Goal: Check status: Check status

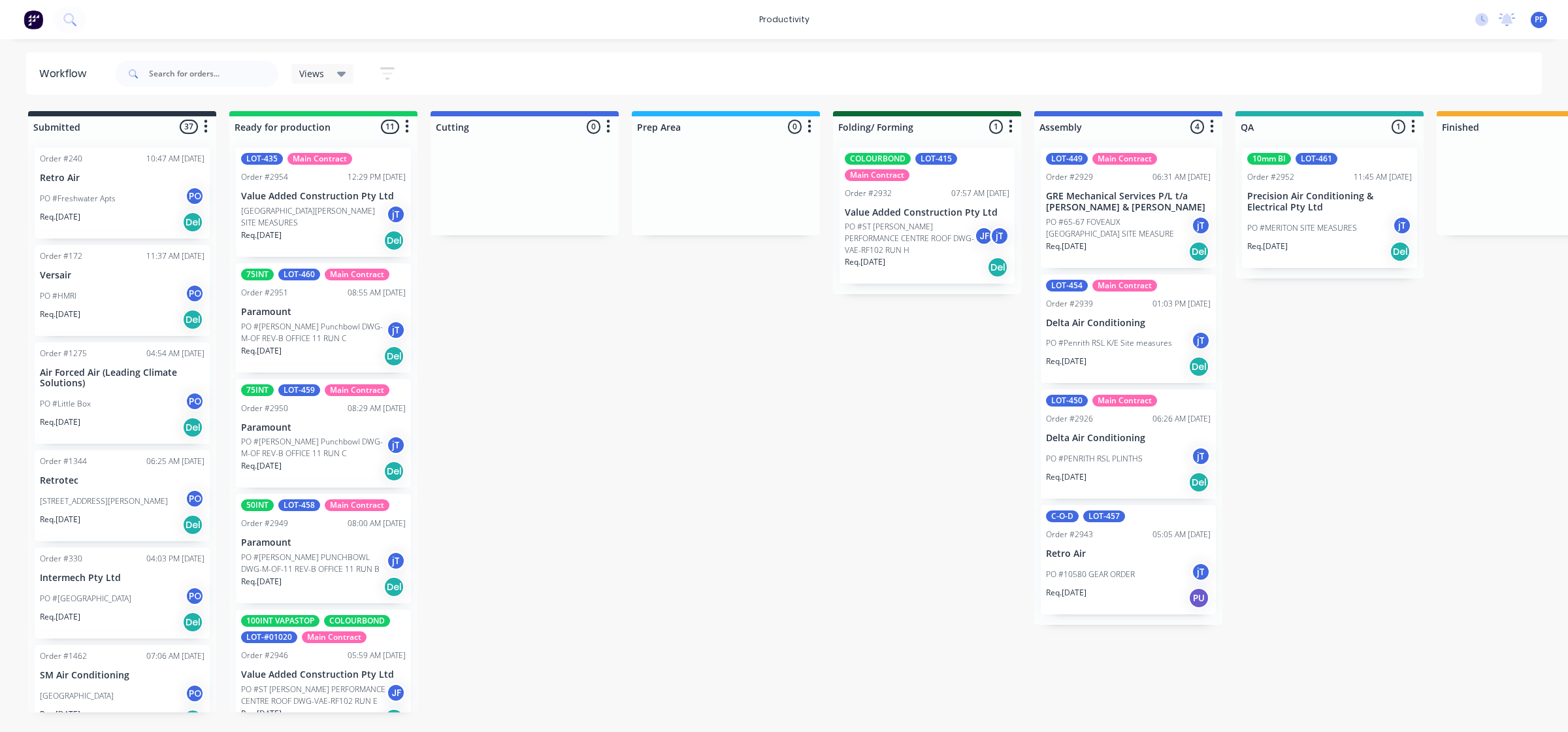
scroll to position [0, 820]
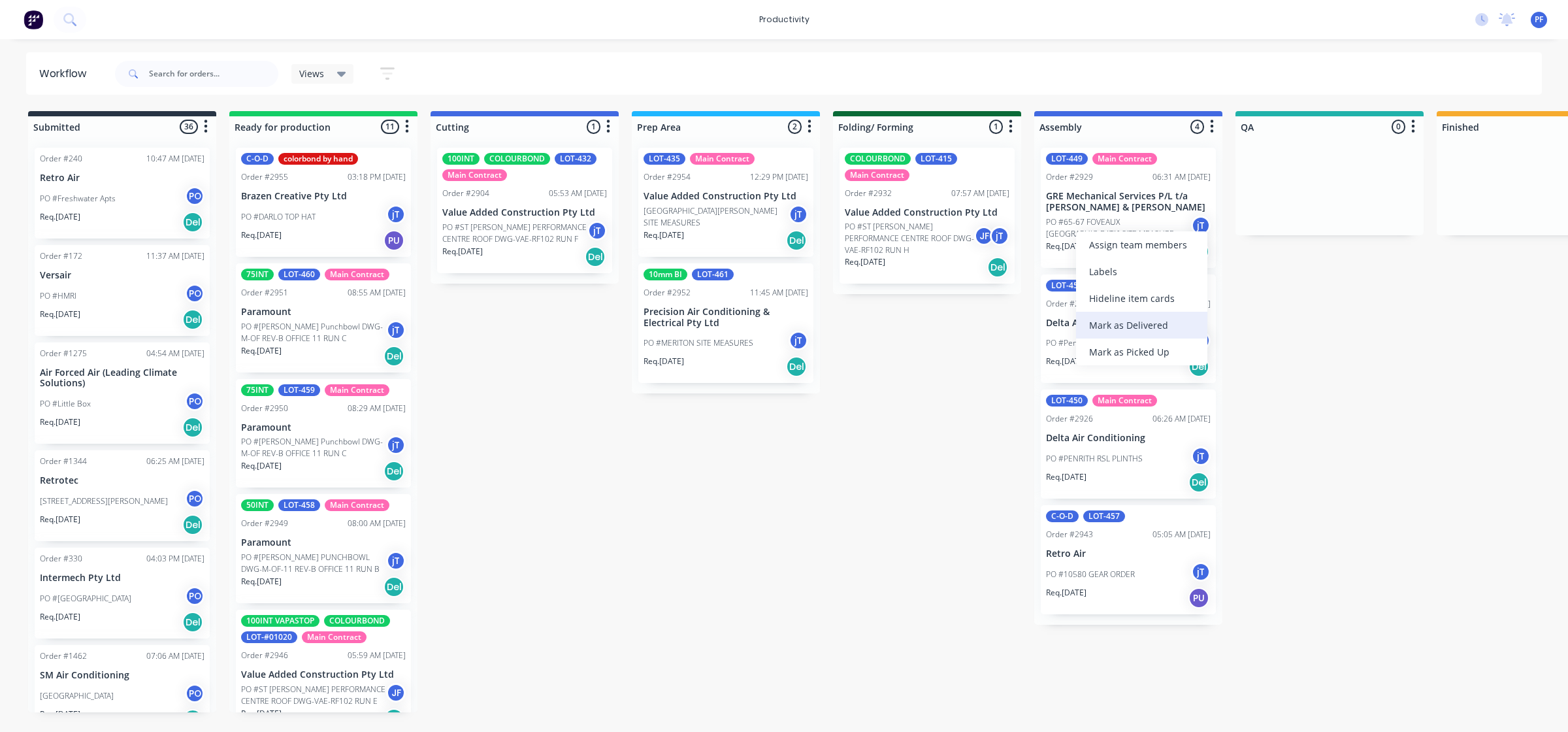
click at [1148, 325] on div "Mark as Delivered" at bounding box center [1141, 324] width 131 height 27
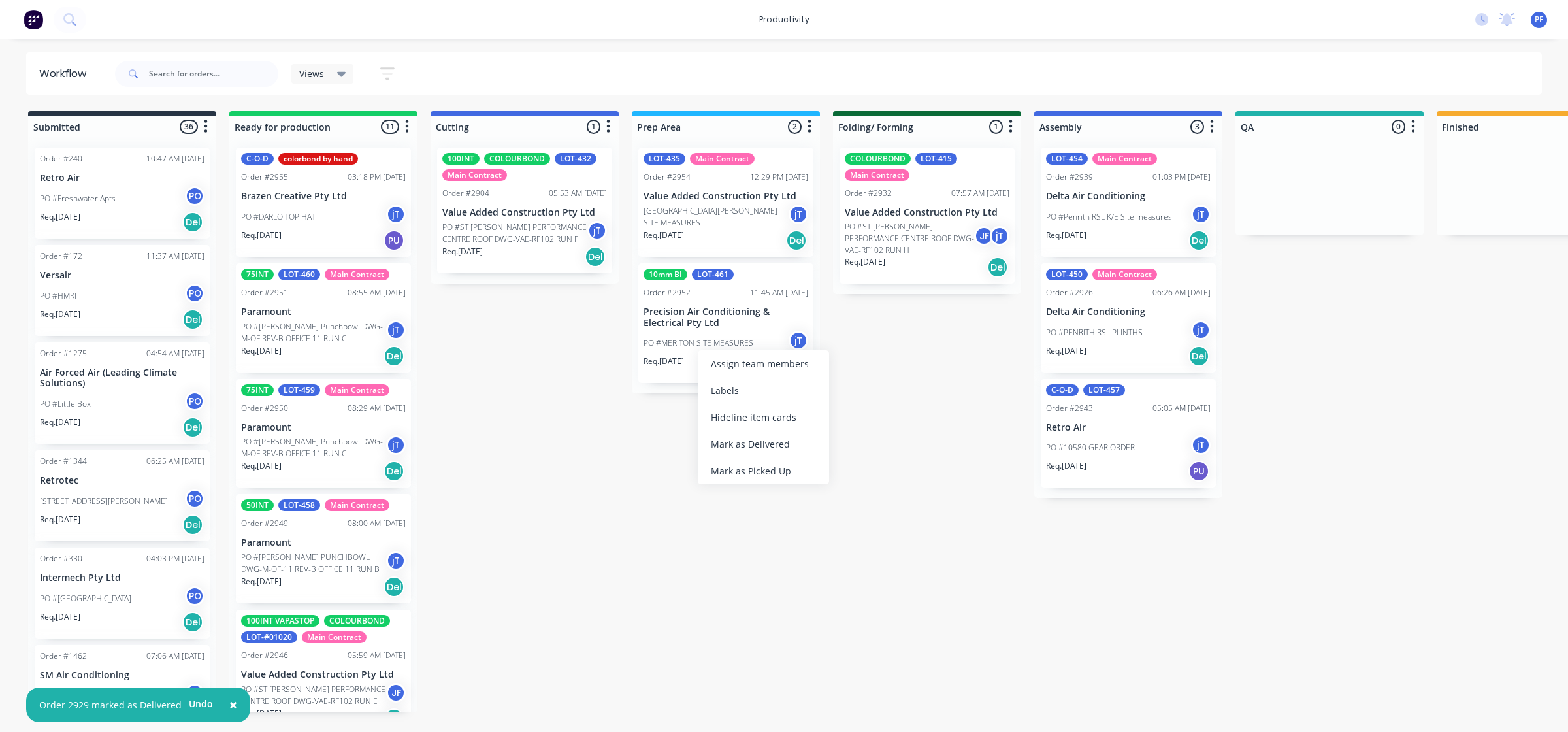
click at [791, 441] on div "Mark as Delivered" at bounding box center [763, 443] width 131 height 27
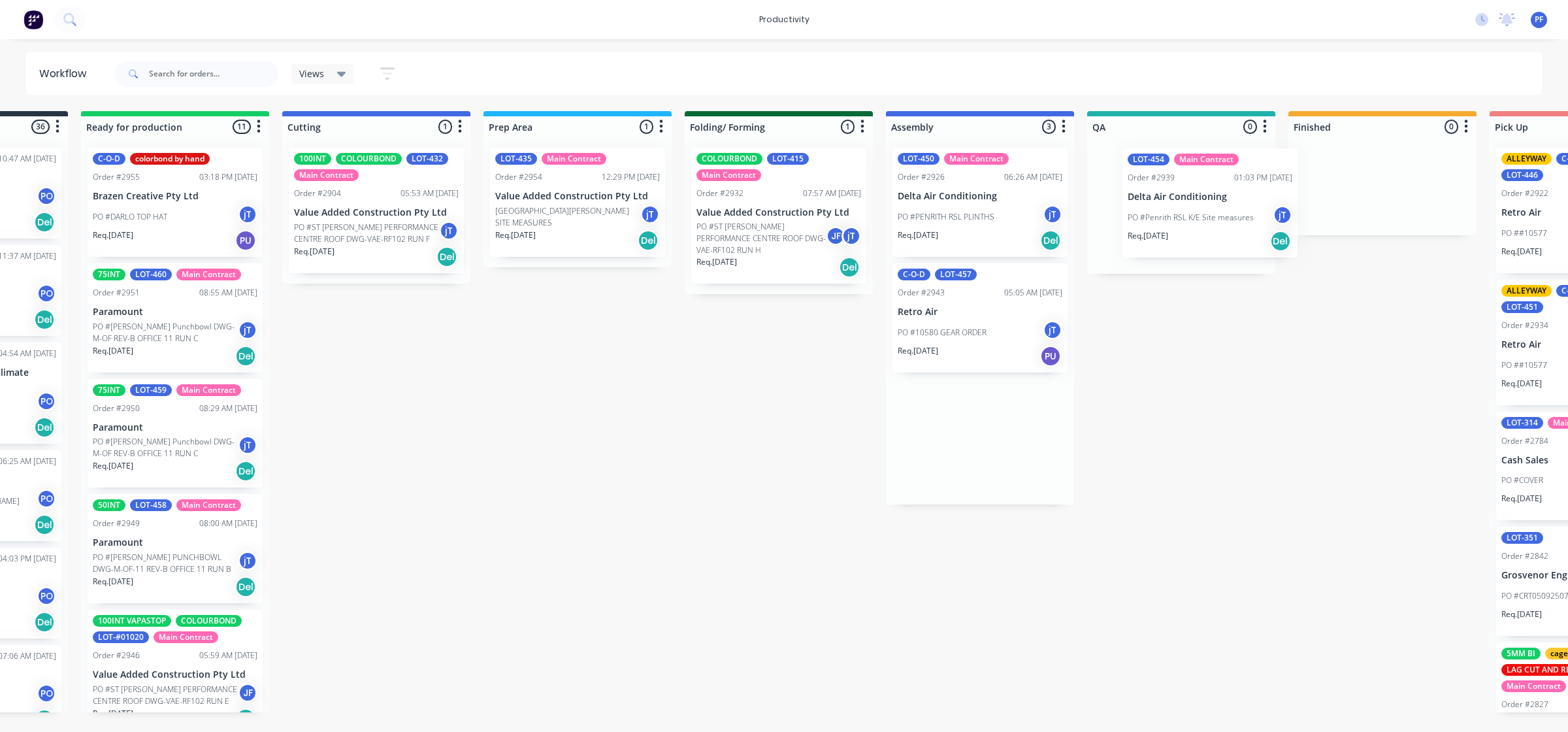
drag, startPoint x: 1089, startPoint y: 216, endPoint x: 1172, endPoint y: 221, distance: 83.2
click at [1172, 221] on div "Submitted 36 Order #240 10:47 AM [DATE] Retro Air PO #Freshwater Apts PO Req. […" at bounding box center [1120, 412] width 2557 height 601
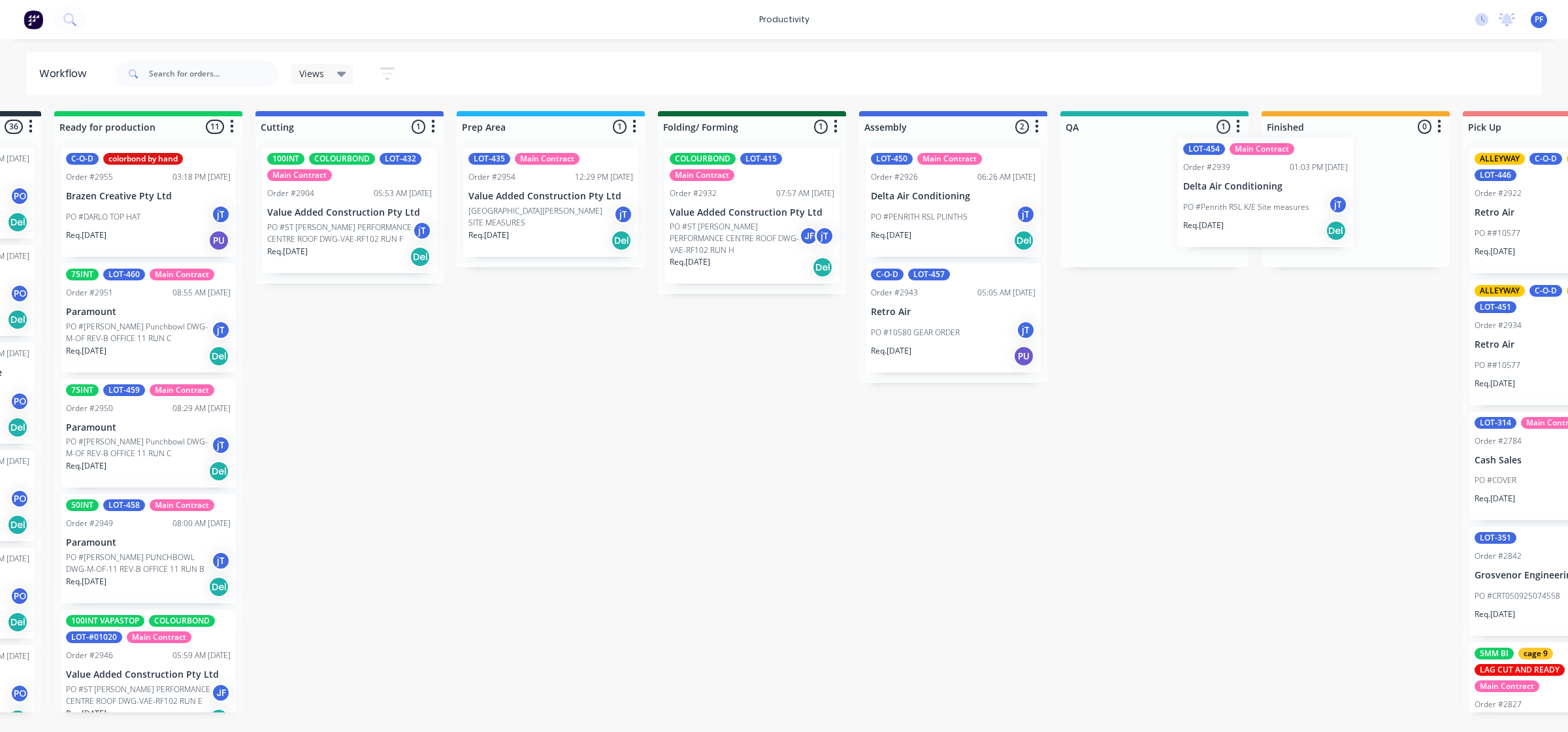
drag, startPoint x: 1171, startPoint y: 219, endPoint x: 1261, endPoint y: 211, distance: 90.4
click at [1261, 211] on div "Submitted 36 Order #240 10:47 AM [DATE] Retro Air PO #Freshwater Apts PO Req. […" at bounding box center [1093, 412] width 2557 height 601
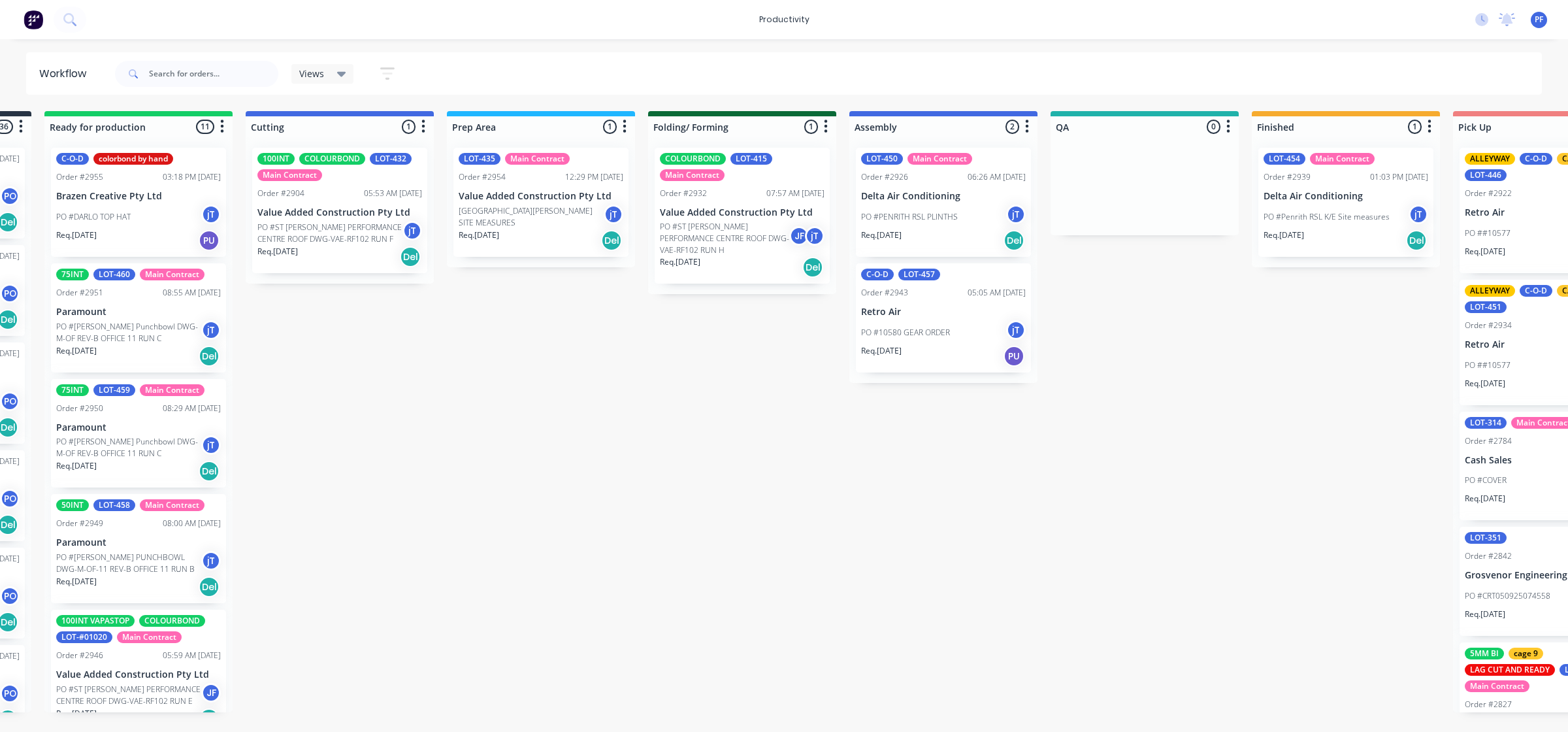
click at [1317, 191] on p "Delta Air Conditioning" at bounding box center [1345, 196] width 164 height 11
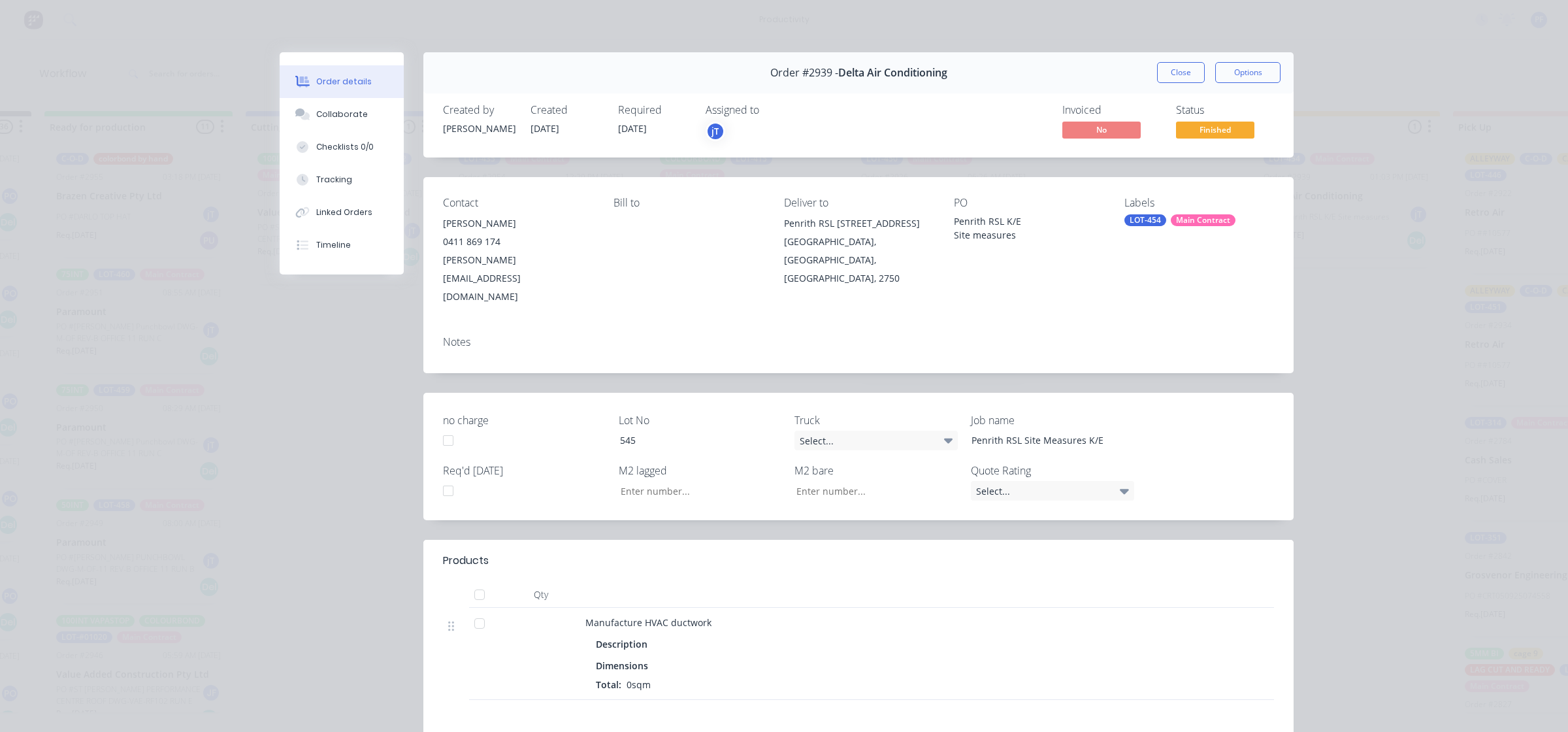
click at [1190, 216] on div "Main Contract" at bounding box center [1203, 220] width 65 height 12
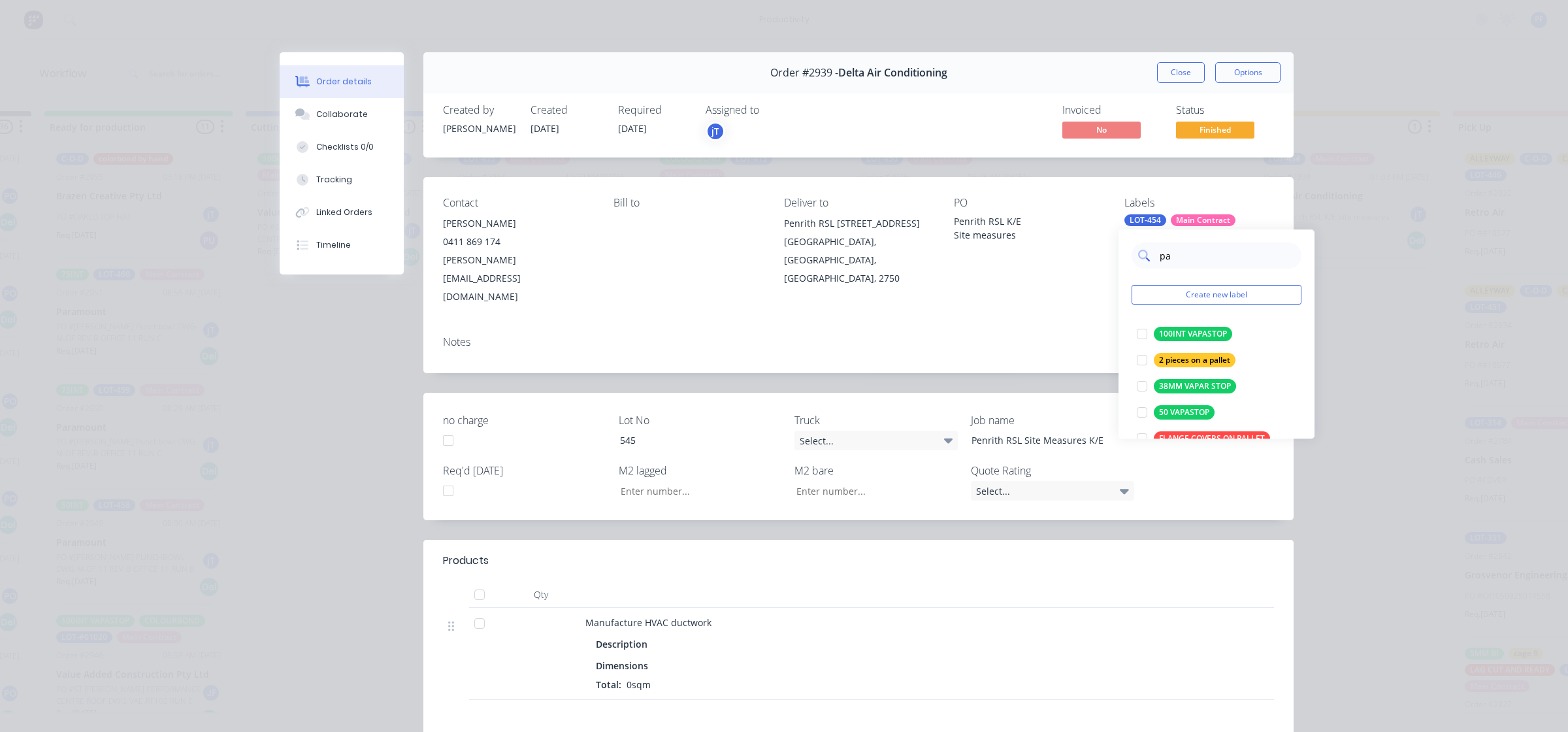
type input "PALLET"
click at [1168, 383] on div "ON PALLET" at bounding box center [1180, 386] width 52 height 14
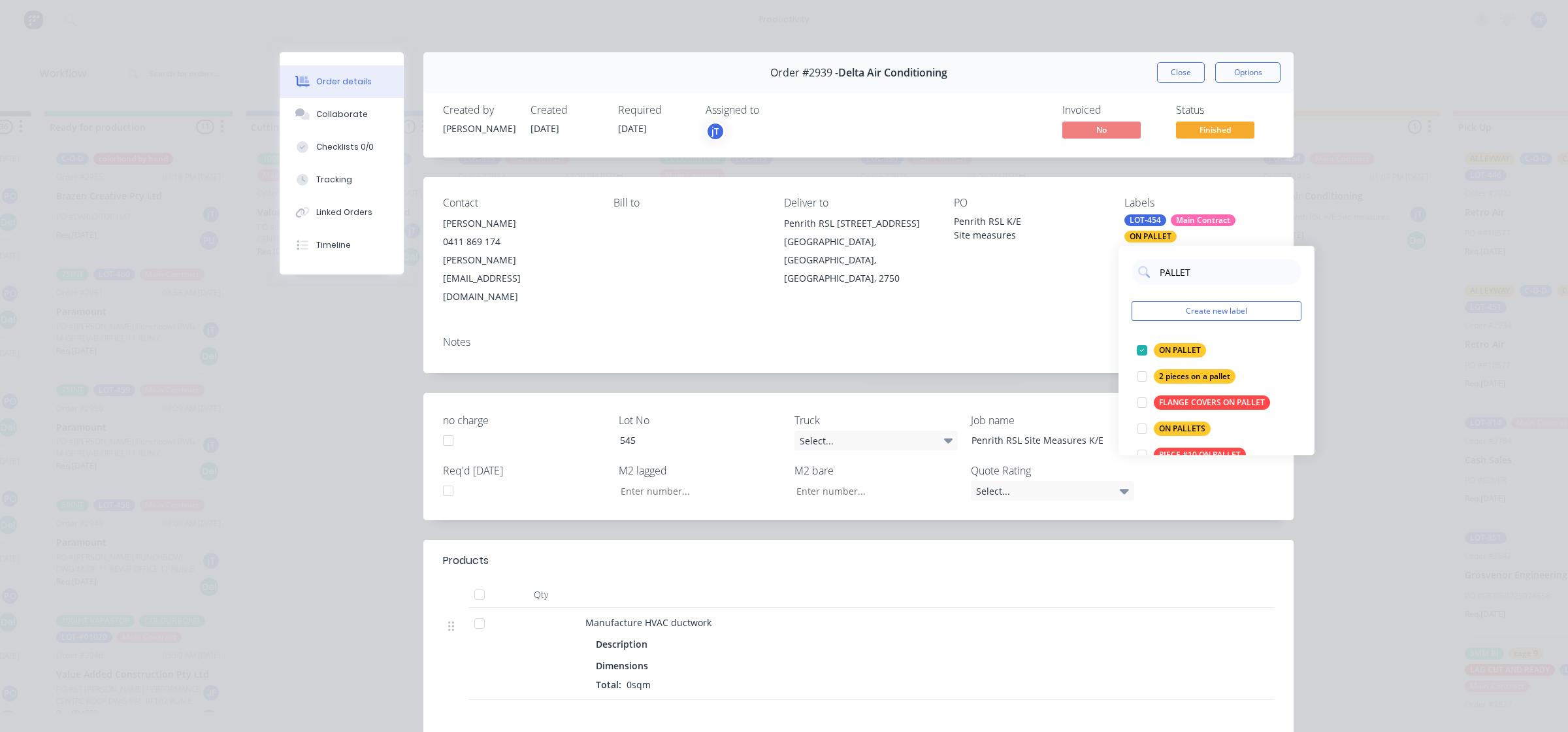
drag, startPoint x: 1075, startPoint y: 265, endPoint x: 1079, endPoint y: 256, distance: 9.8
click at [1076, 261] on div "PO Penrith RSL K/E Site measures" at bounding box center [1028, 251] width 150 height 109
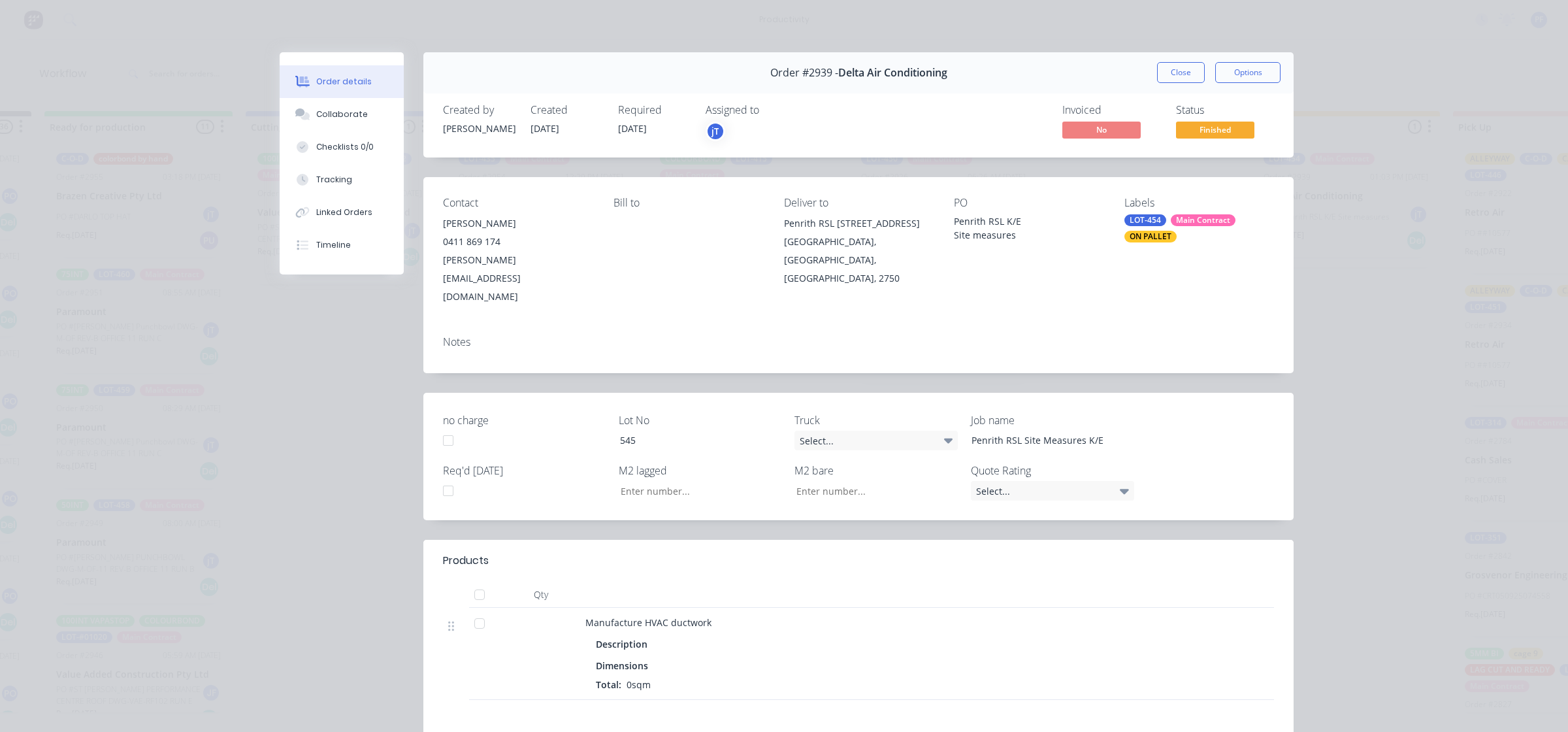
click at [1168, 69] on button "Close" at bounding box center [1180, 72] width 47 height 21
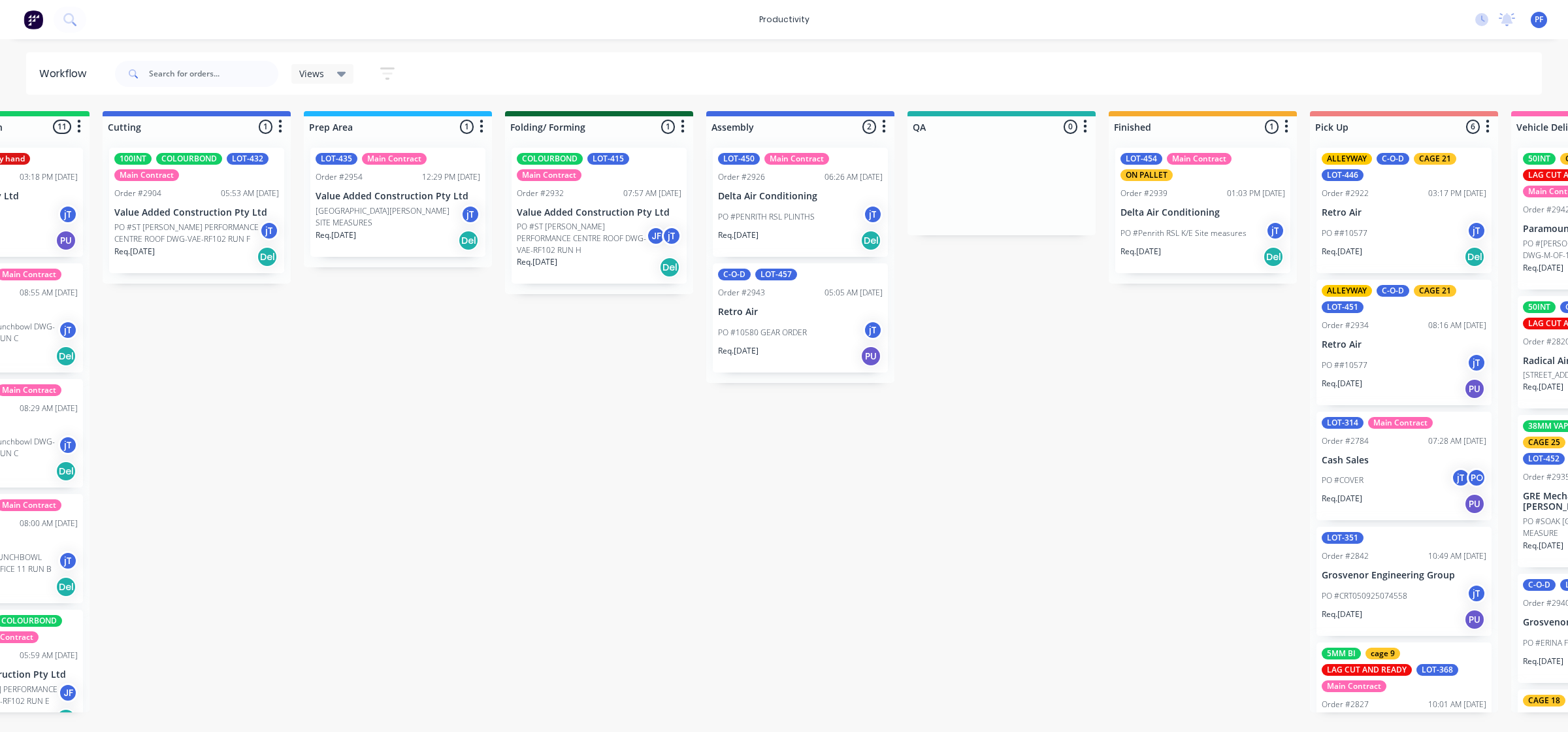
scroll to position [0, 329]
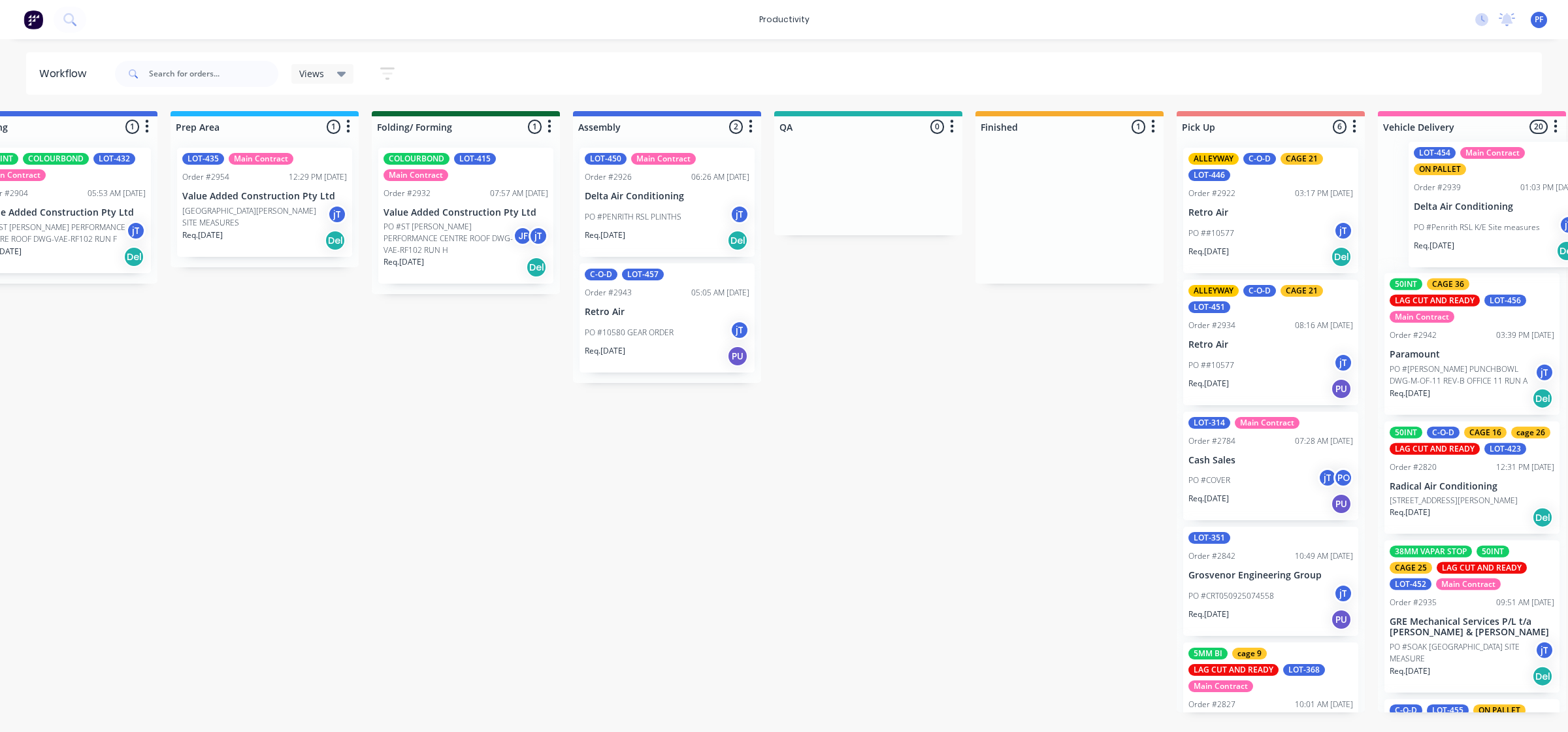
drag, startPoint x: 1192, startPoint y: 234, endPoint x: 1452, endPoint y: 216, distance: 260.6
click at [1468, 221] on div "Submitted 36 Order #240 10:47 AM [DATE] Retro Air PO #Freshwater Apts PO Req. […" at bounding box center [807, 412] width 2557 height 601
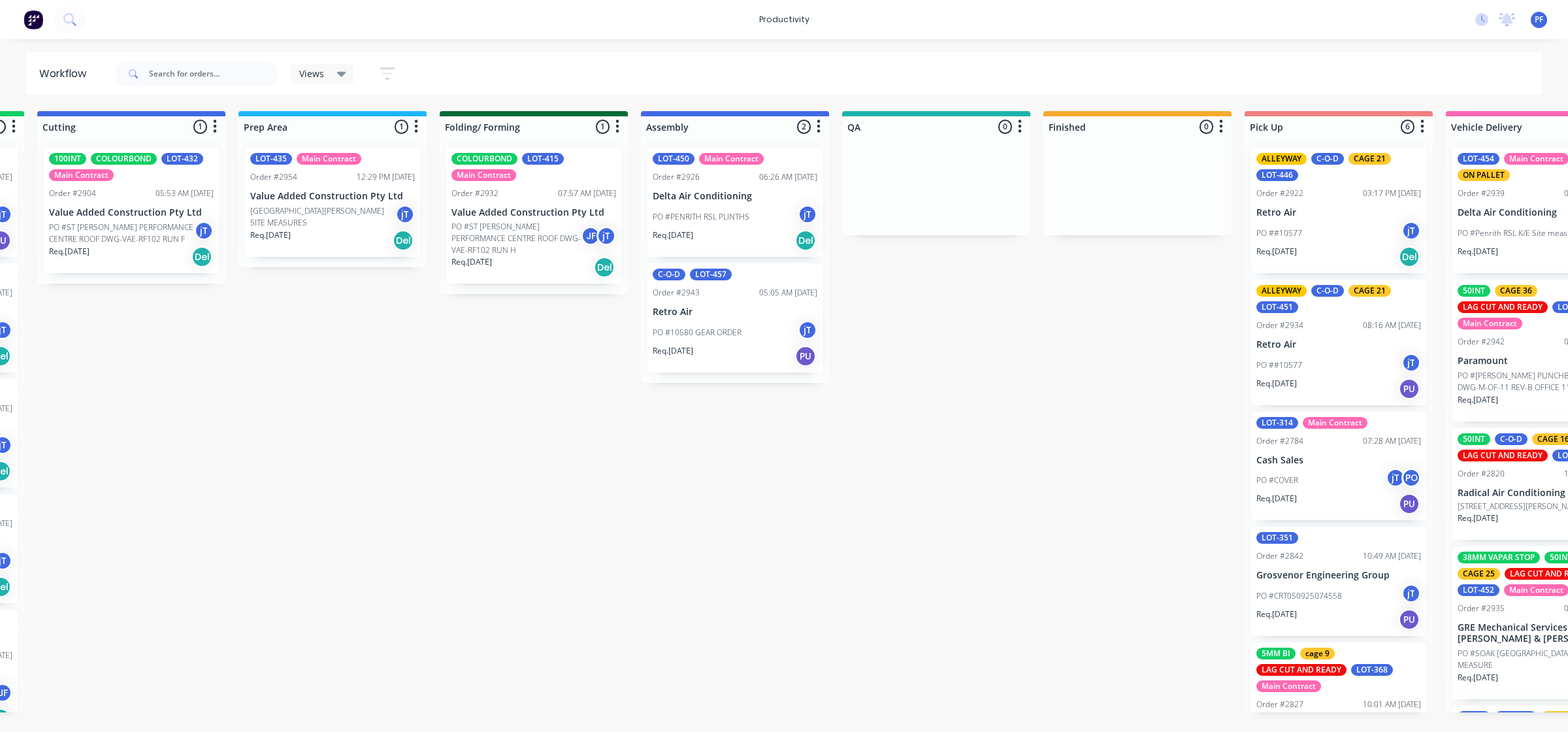
scroll to position [0, 395]
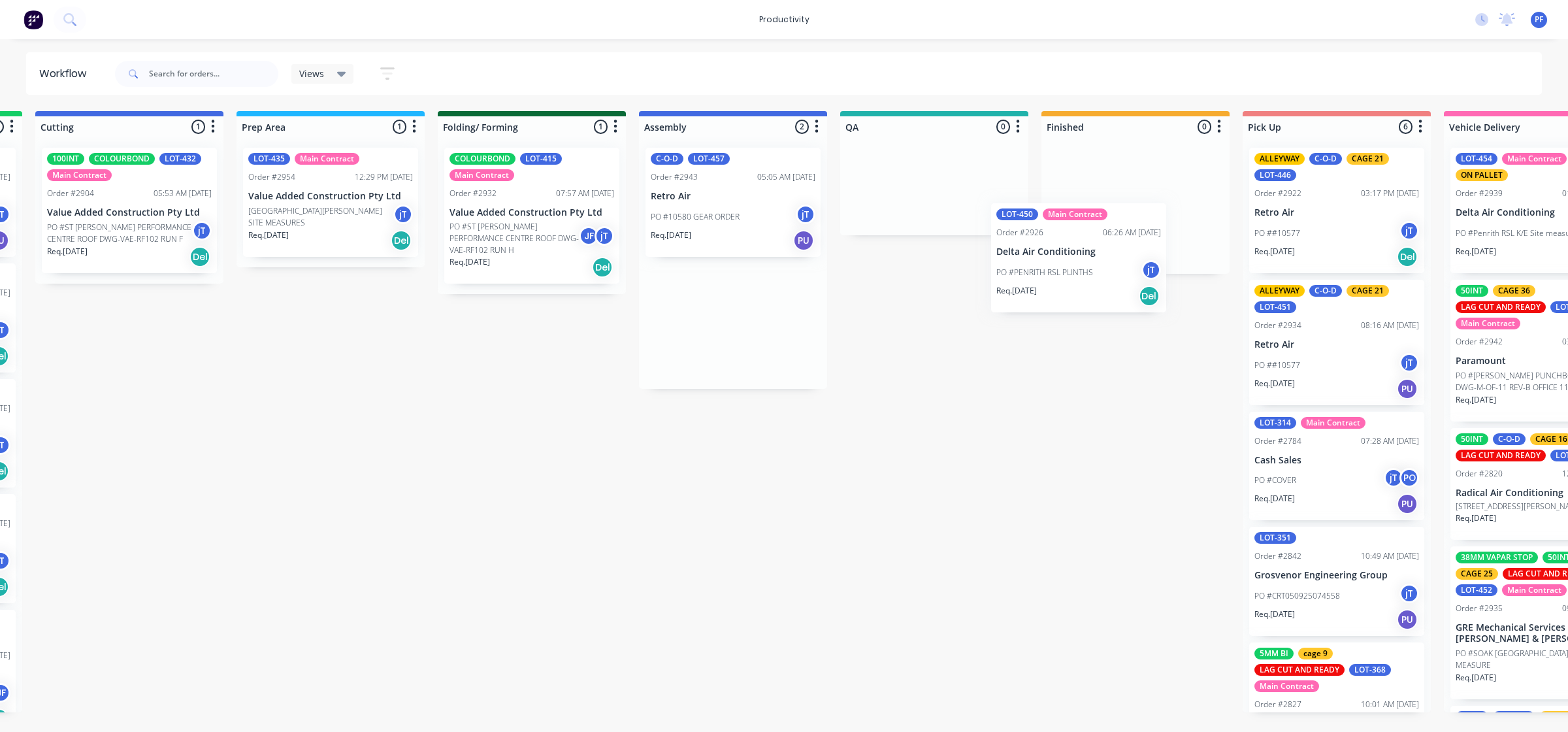
drag, startPoint x: 713, startPoint y: 226, endPoint x: 1063, endPoint y: 279, distance: 354.0
click at [1063, 279] on div "Submitted 36 Order #240 10:47 AM [DATE] Retro Air PO #Freshwater Apts PO Req. […" at bounding box center [873, 412] width 2557 height 601
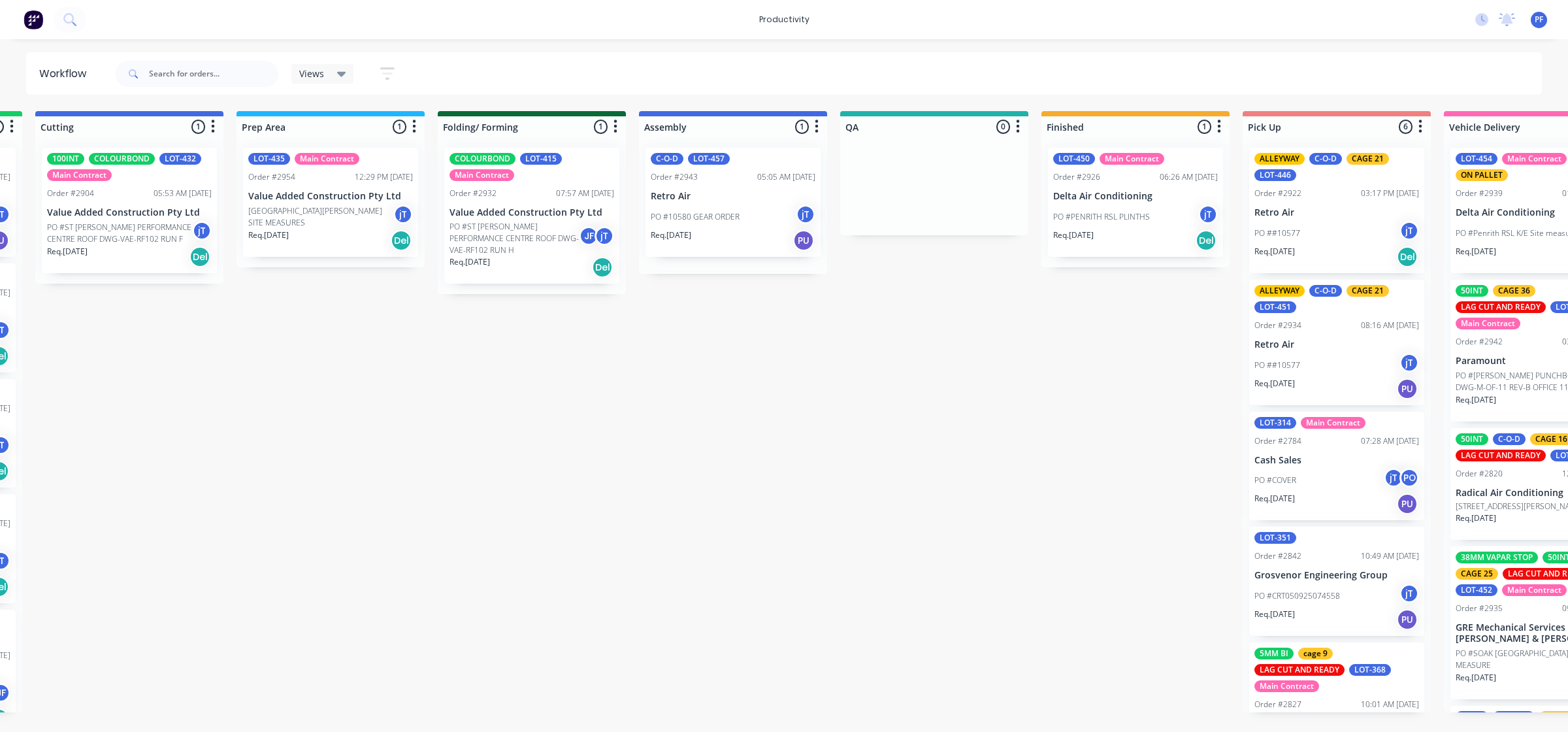
click at [1115, 209] on div "PO #PENRITH RSL PLINTHS jT" at bounding box center [1135, 216] width 164 height 25
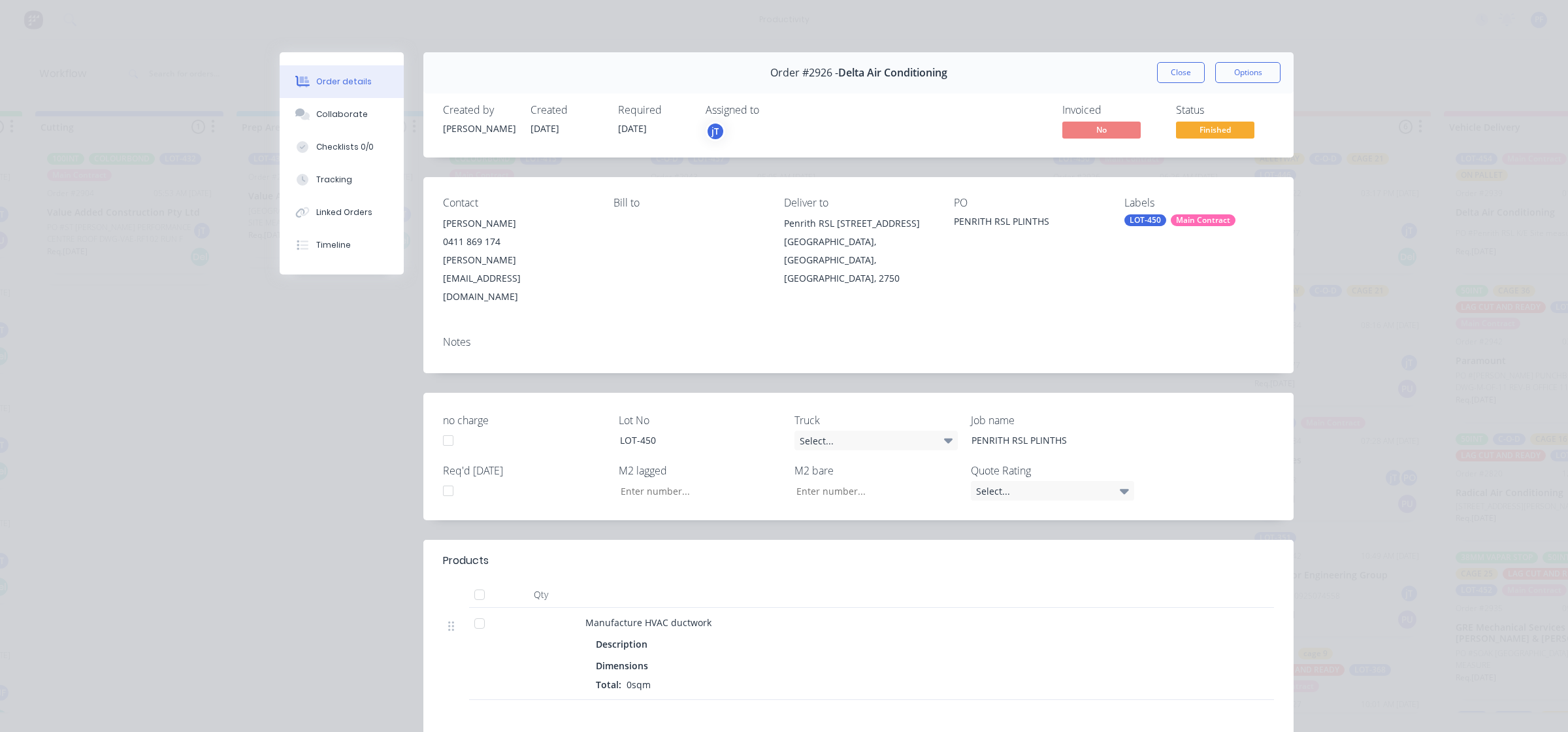
click at [1173, 201] on div "Labels" at bounding box center [1198, 203] width 150 height 12
click at [1179, 216] on div "Main Contract" at bounding box center [1203, 220] width 65 height 12
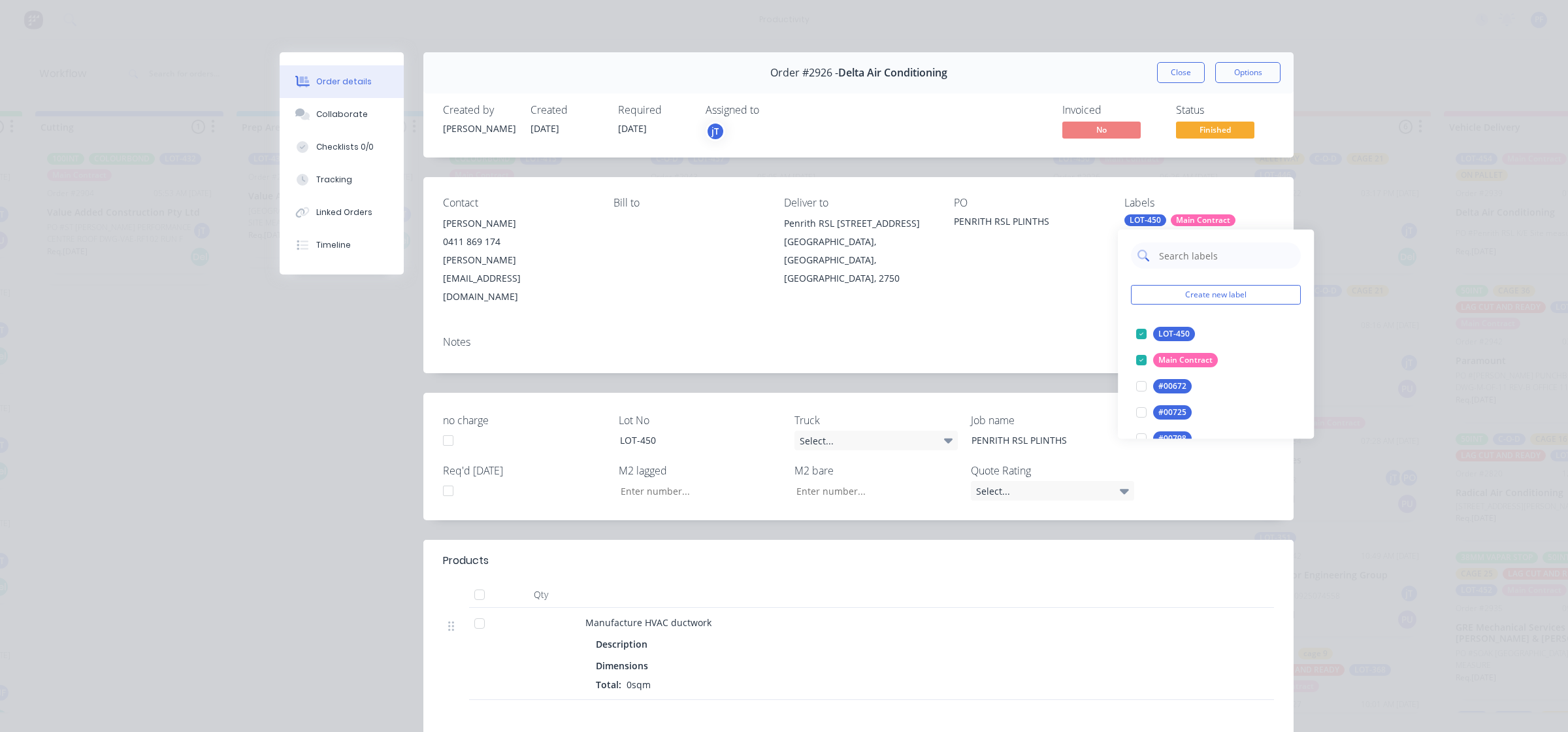
click at [1179, 252] on input "text" at bounding box center [1225, 255] width 137 height 26
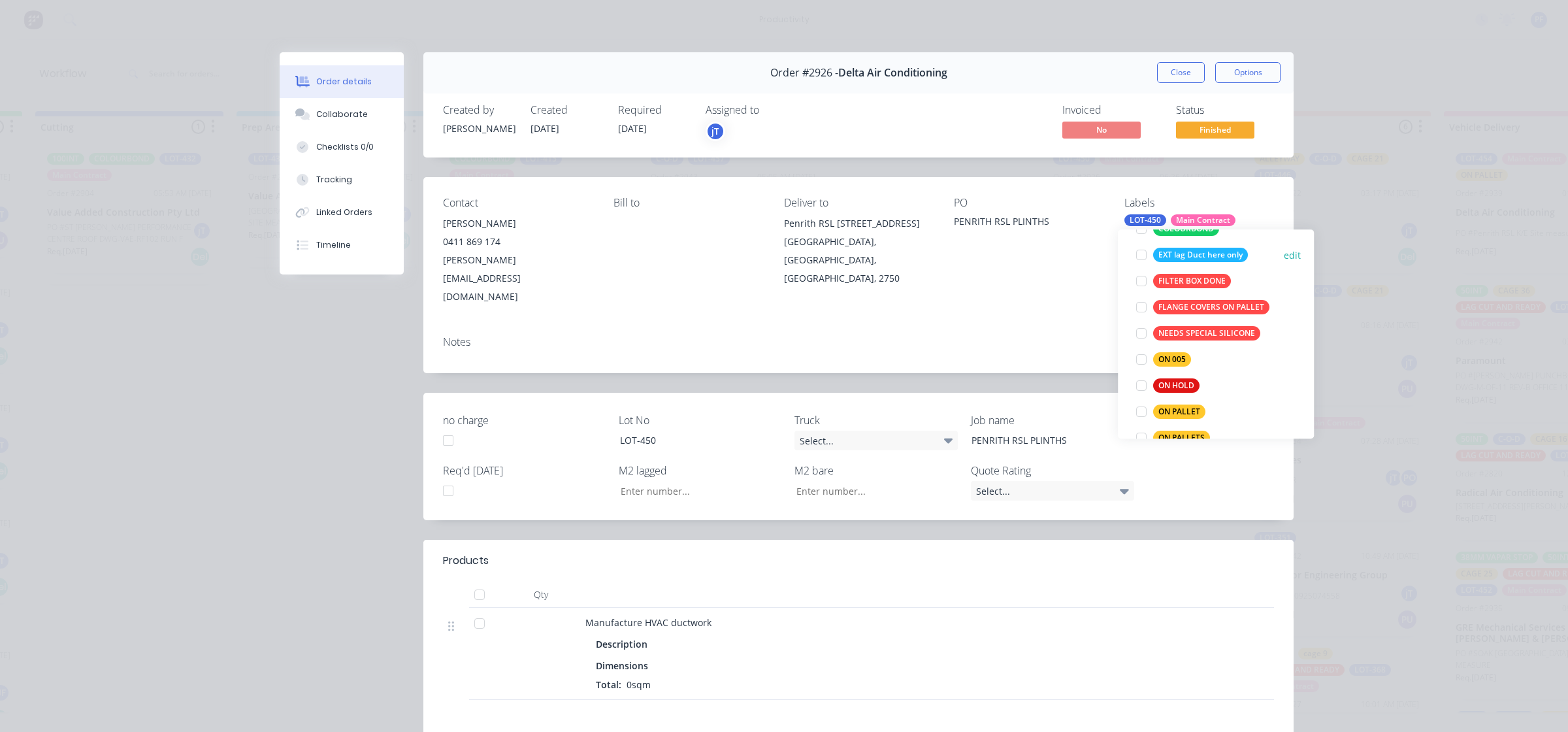
scroll to position [245, 0]
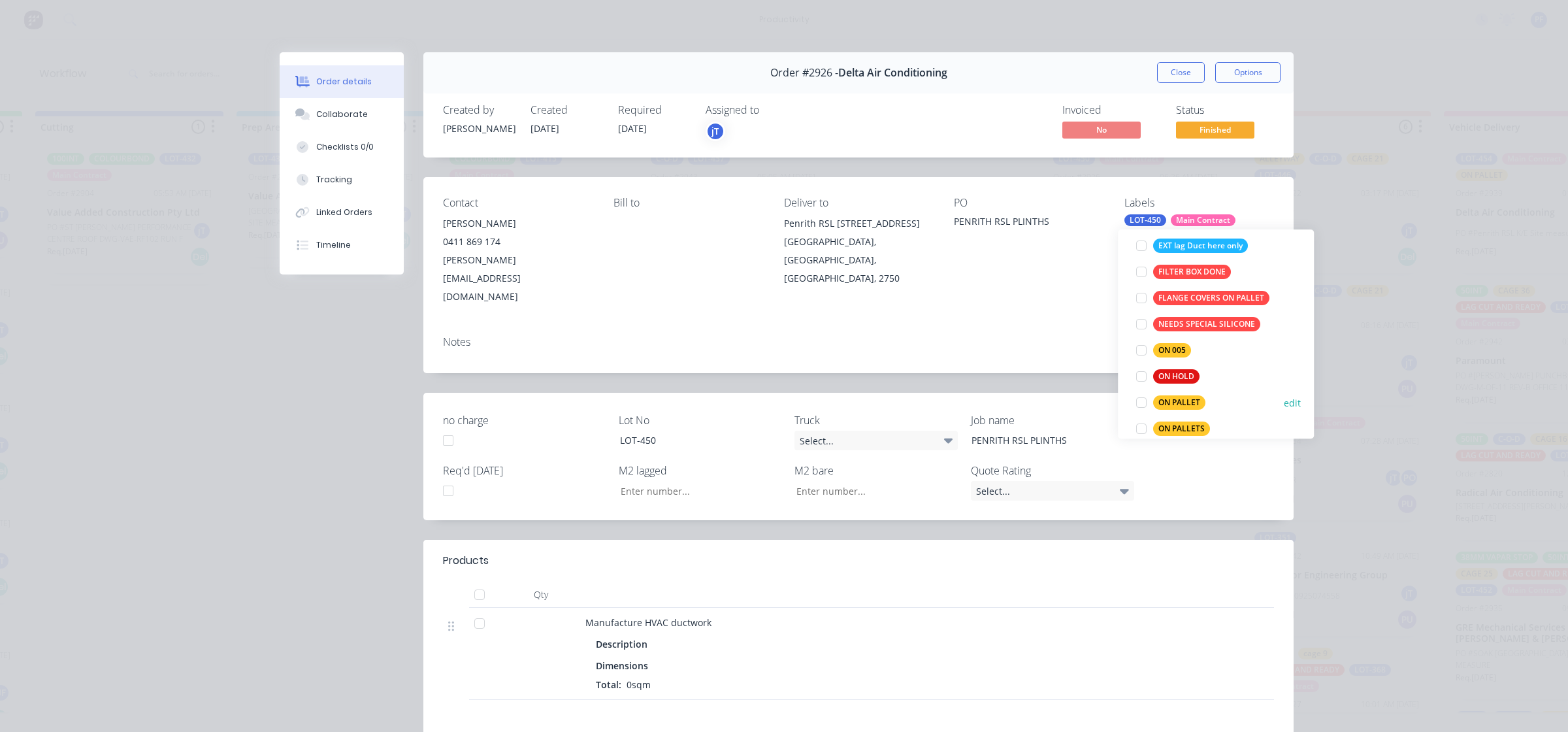
type input "on"
click at [1165, 407] on div "ON PALLET" at bounding box center [1179, 401] width 52 height 14
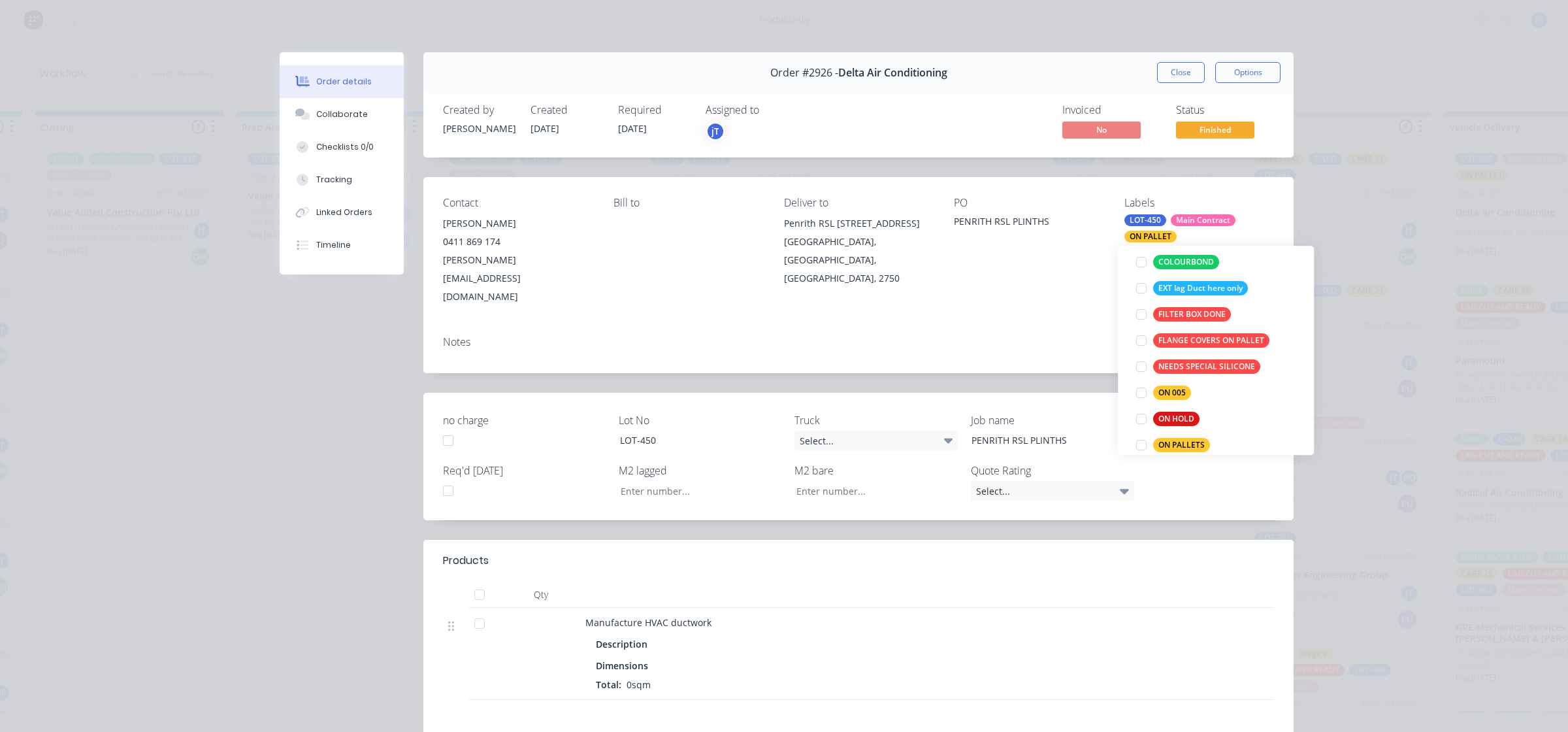
scroll to position [0, 0]
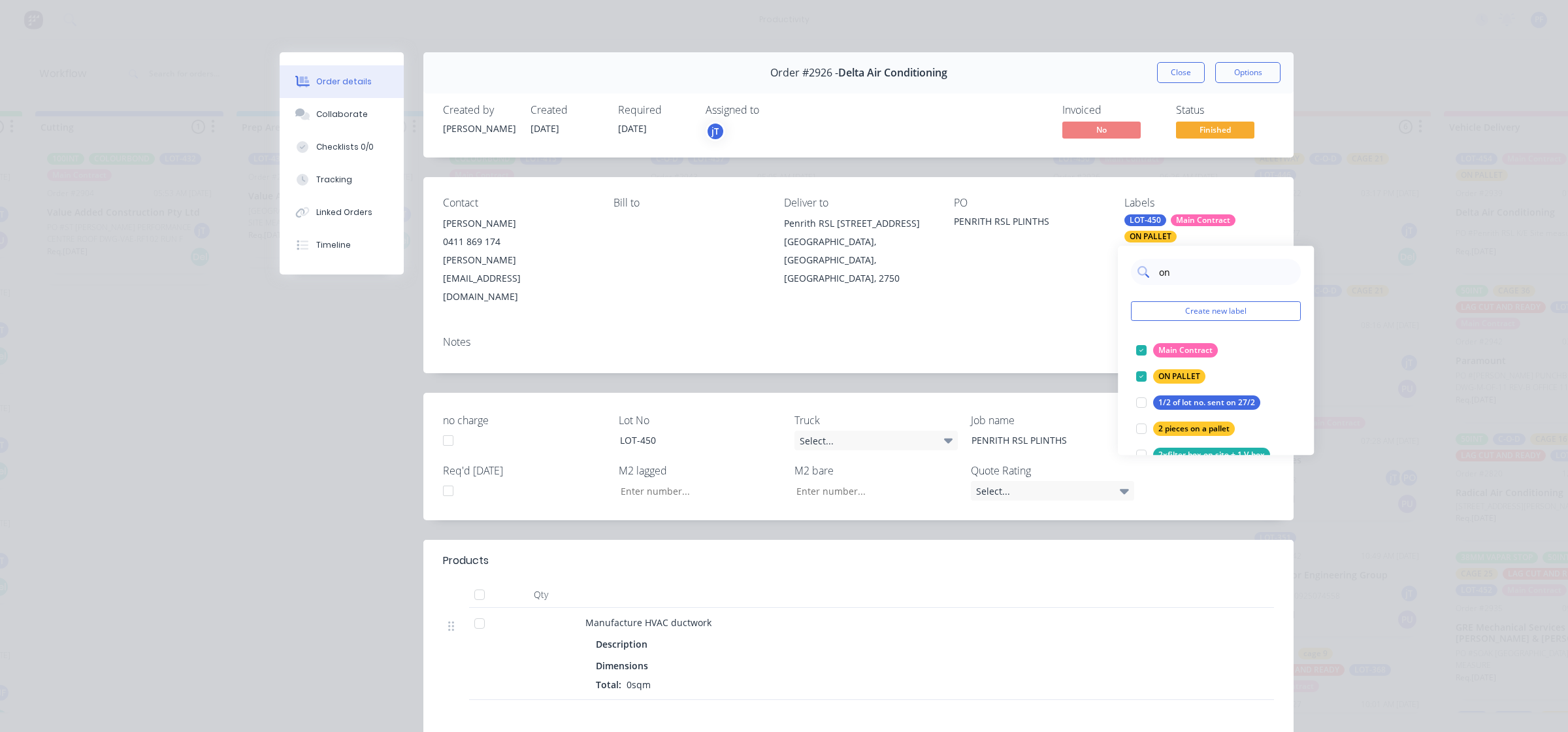
click at [1185, 272] on input "on" at bounding box center [1225, 271] width 137 height 26
click at [1062, 335] on div "Notes" at bounding box center [858, 341] width 831 height 12
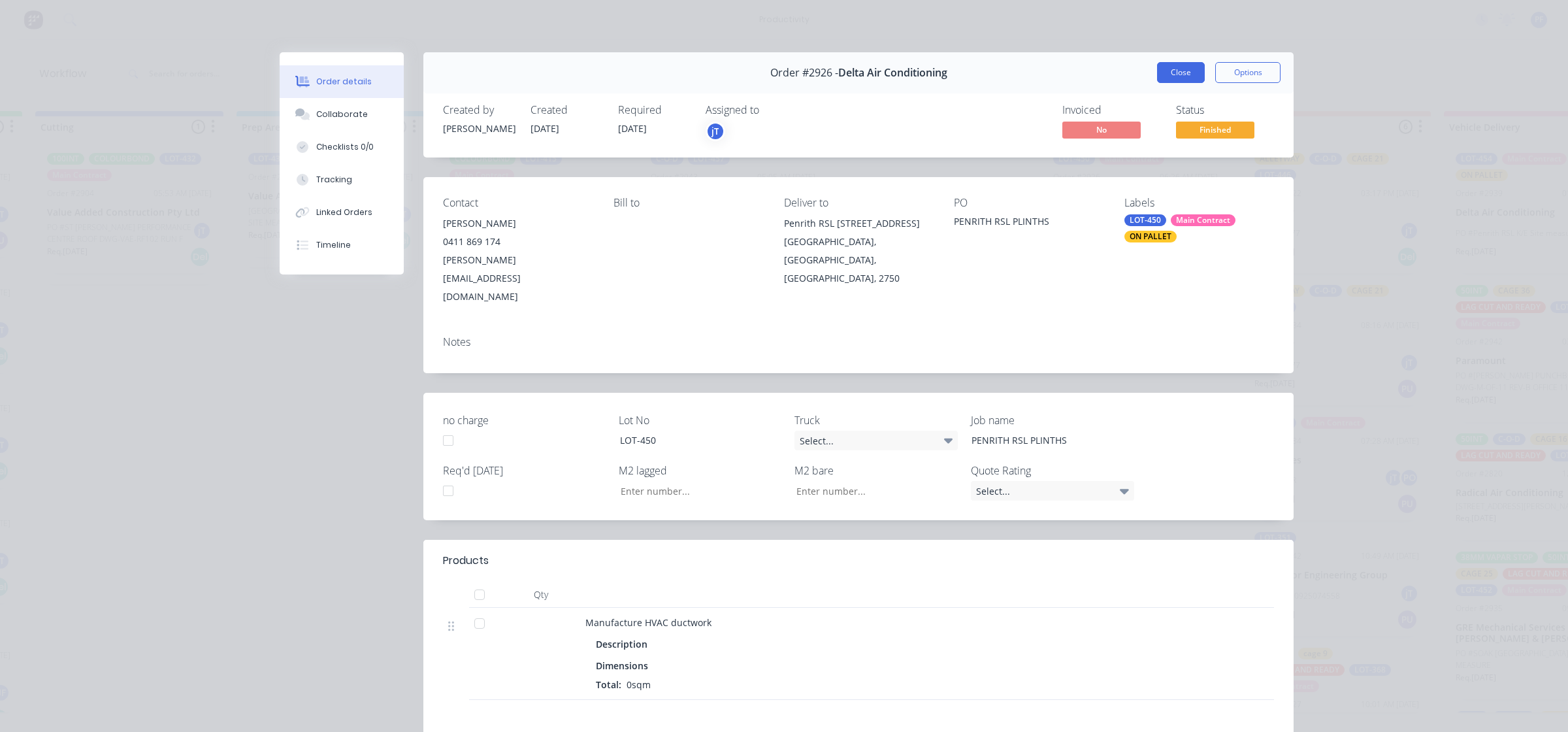
click at [1177, 73] on button "Close" at bounding box center [1180, 72] width 47 height 21
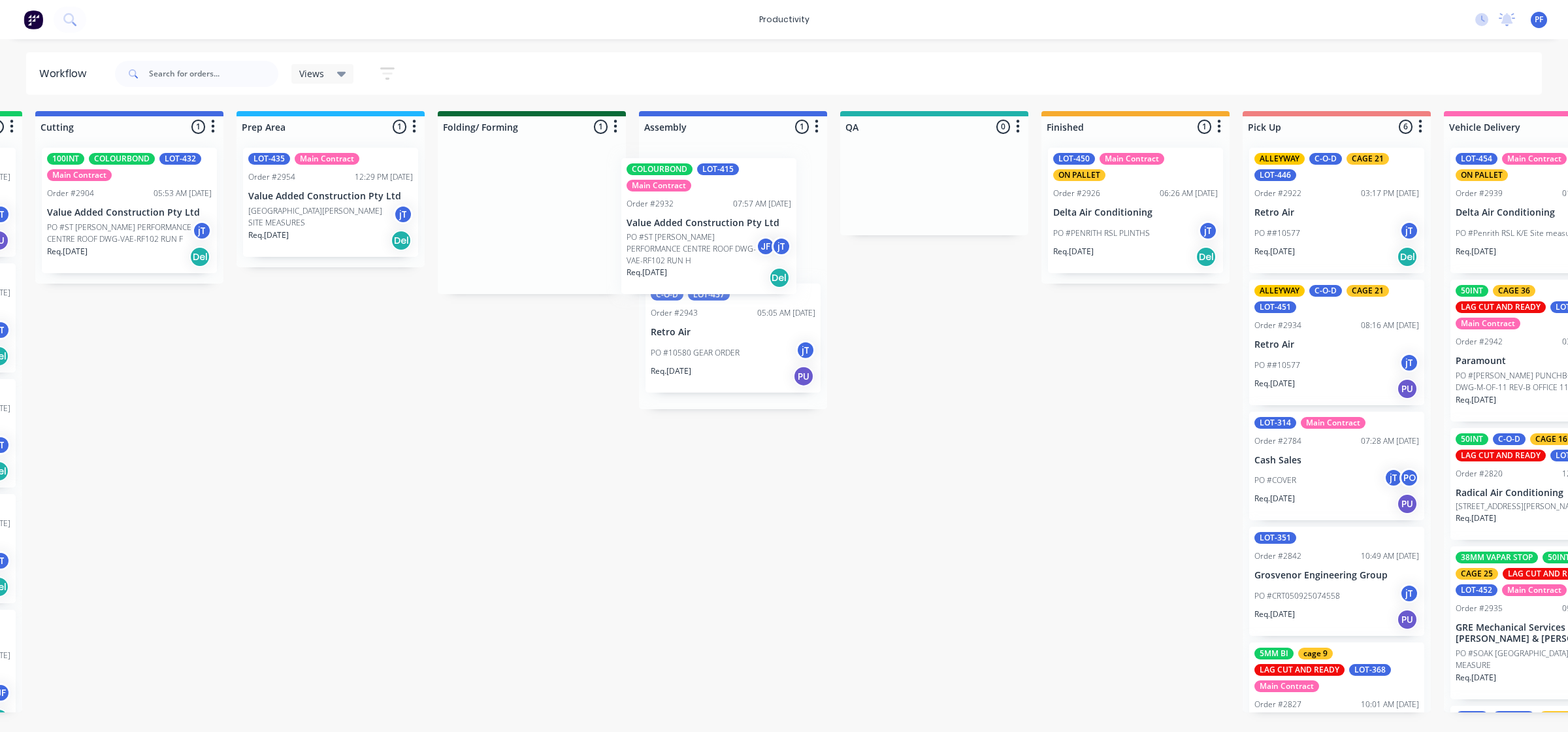
drag, startPoint x: 499, startPoint y: 216, endPoint x: 678, endPoint y: 216, distance: 179.0
click at [678, 216] on div "Submitted 36 Order #240 10:47 AM [DATE] Retro Air PO #Freshwater Apts PO Req. […" at bounding box center [873, 412] width 2557 height 601
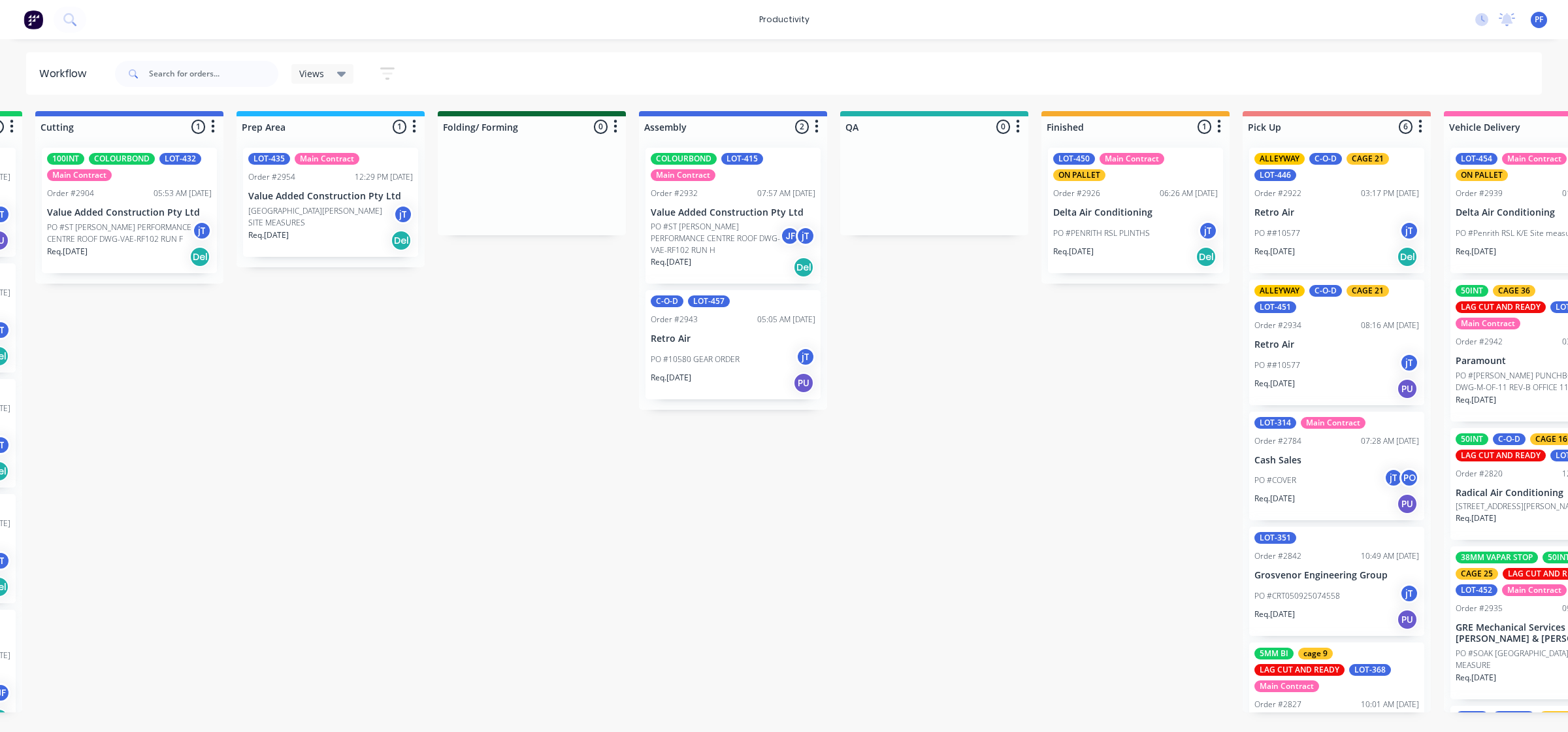
drag, startPoint x: 524, startPoint y: 707, endPoint x: 541, endPoint y: 711, distance: 17.5
click at [541, 711] on div "Submitted 36 Order #240 10:47 AM [DATE] Retro Air PO #Freshwater Apts PO Req. […" at bounding box center [873, 412] width 2557 height 601
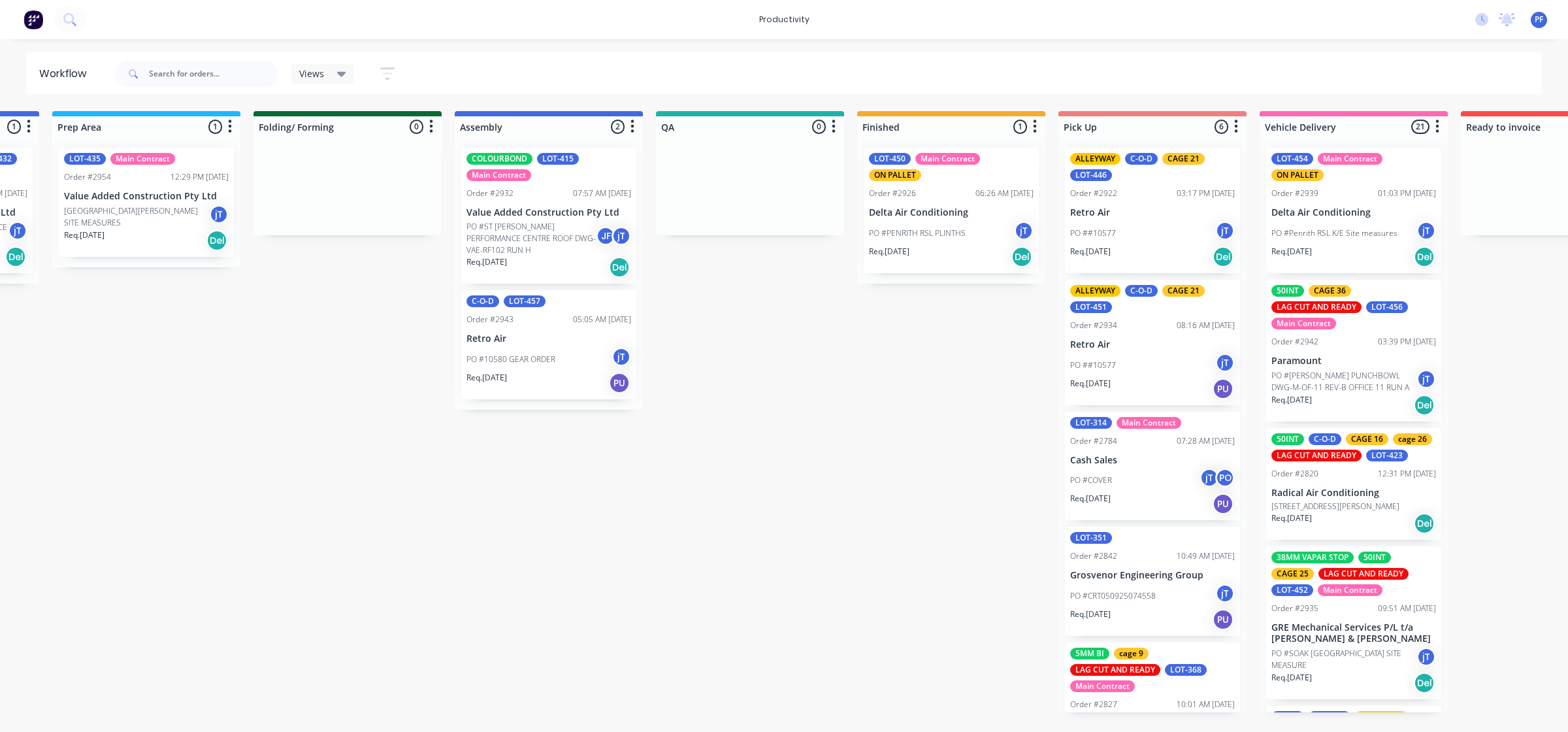
scroll to position [0, 626]
